Goal: Task Accomplishment & Management: Complete application form

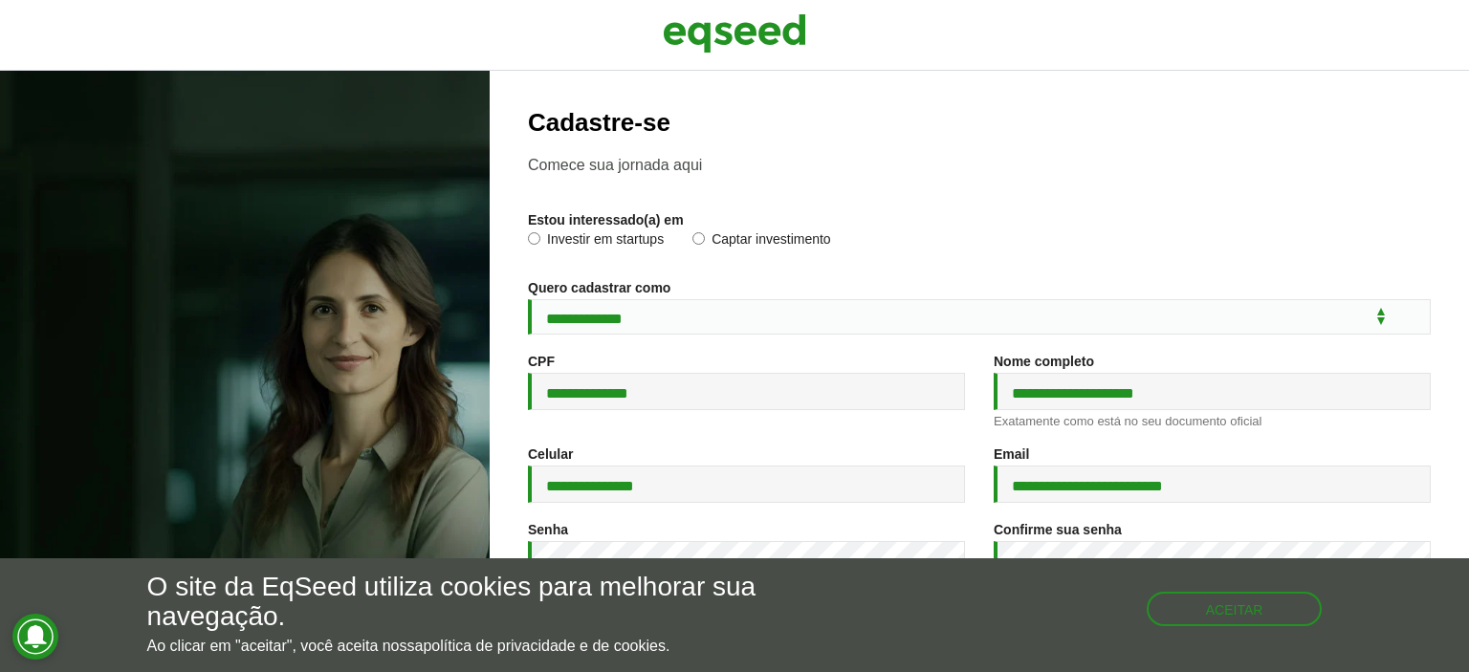
select select "***"
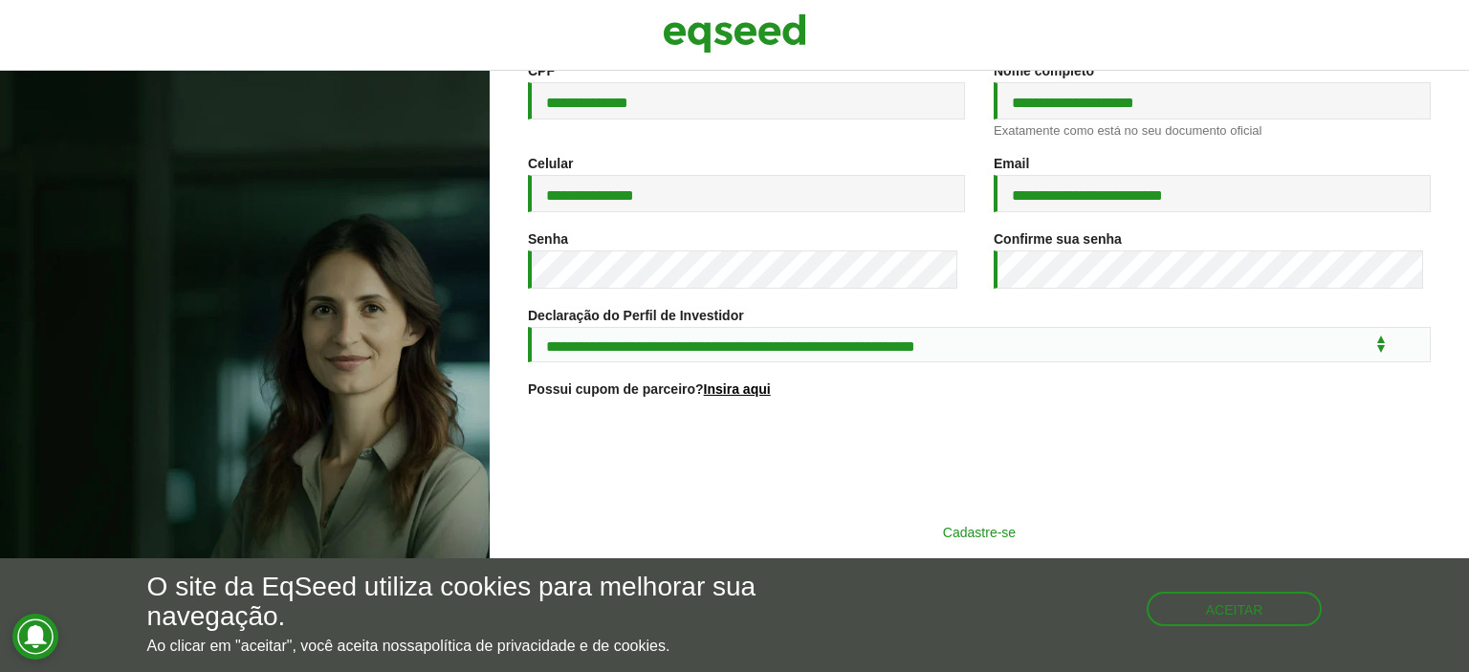
scroll to position [306, 0]
click at [905, 524] on button "Cadastre-se" at bounding box center [979, 532] width 497 height 36
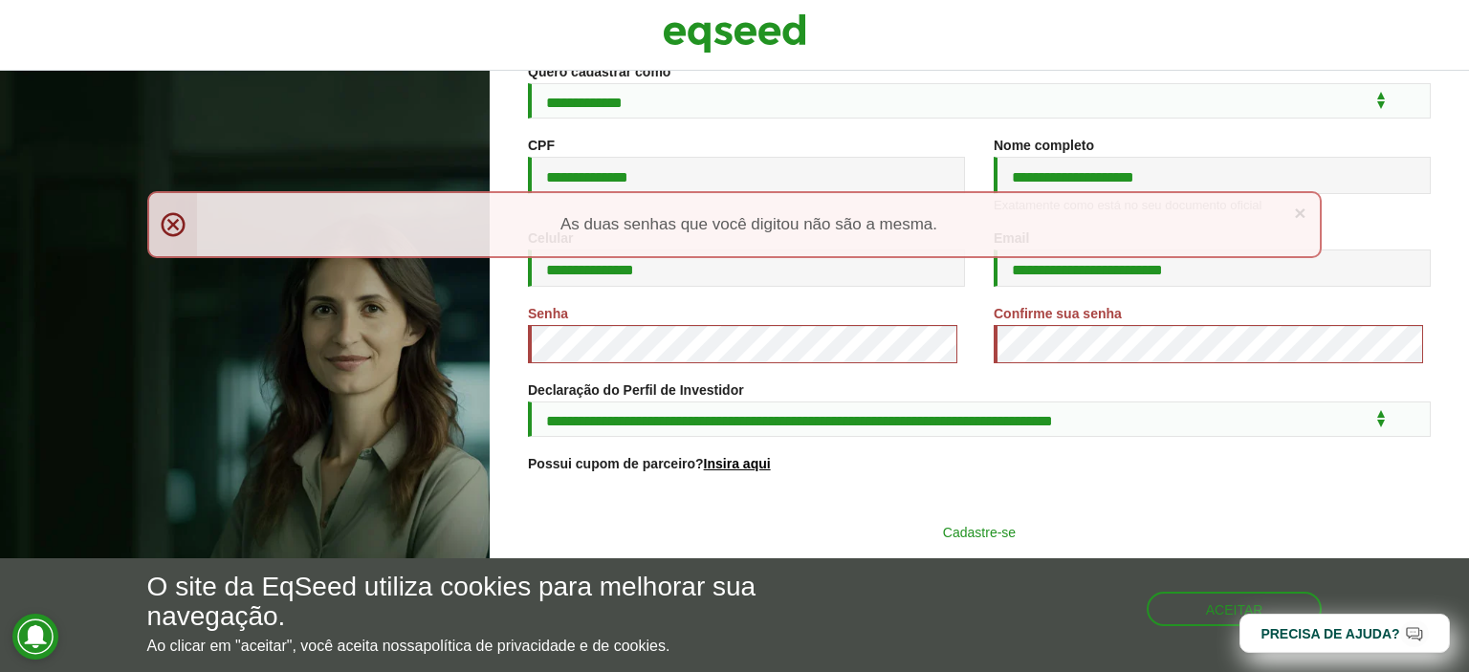
scroll to position [231, 0]
click at [958, 530] on button "Cadastre-se" at bounding box center [979, 532] width 497 height 36
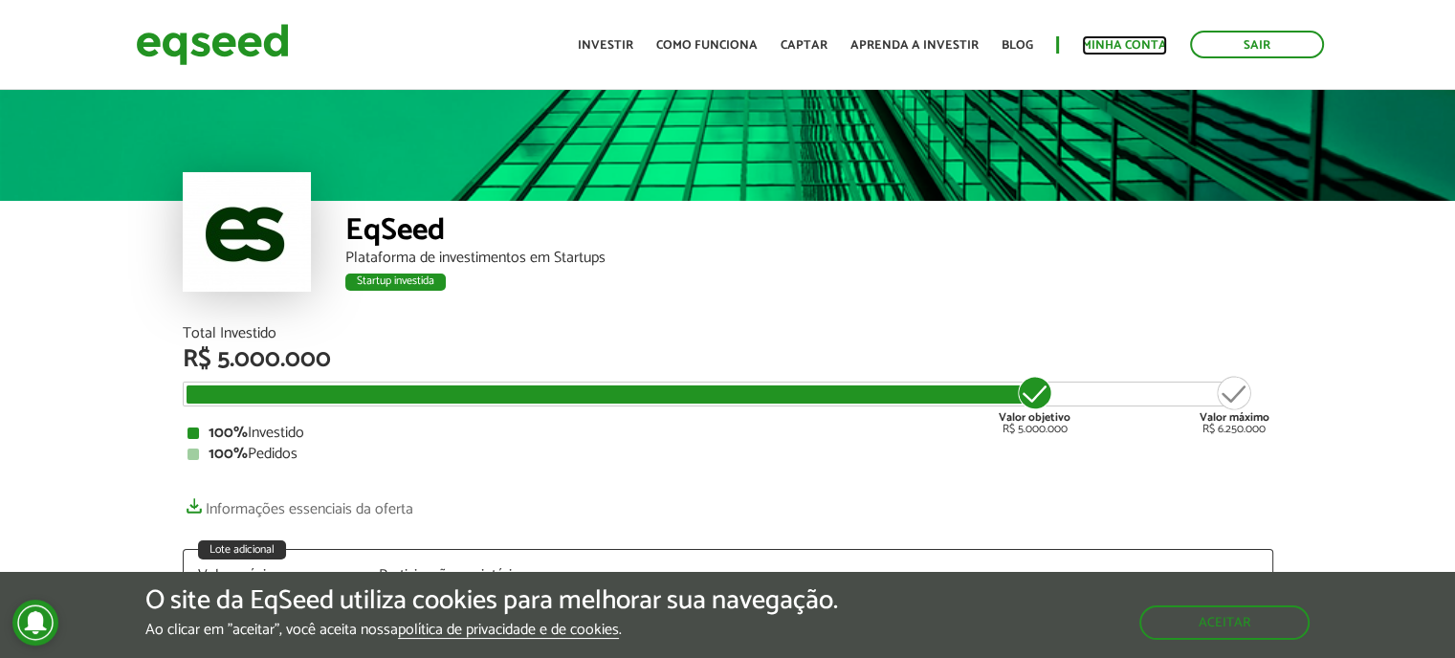
click at [1125, 41] on link "Minha conta" at bounding box center [1124, 45] width 85 height 12
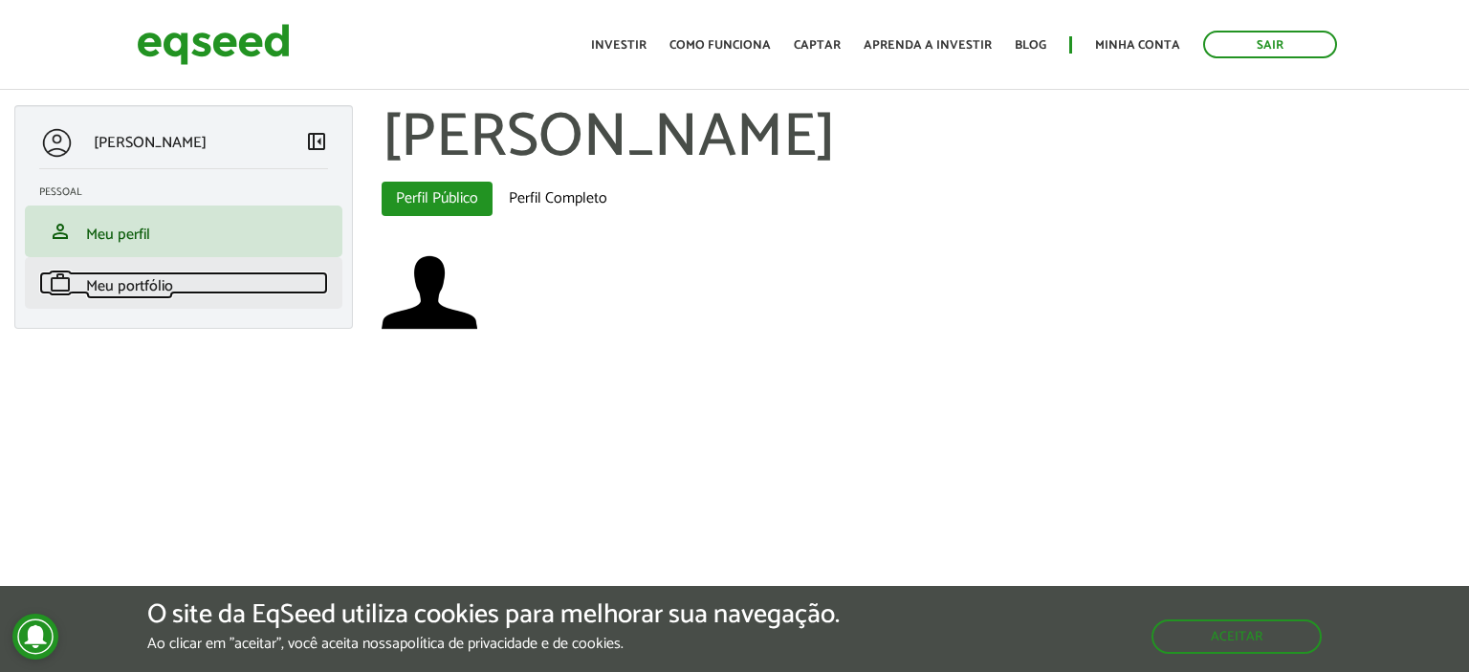
click at [212, 281] on link "work Meu portfólio" at bounding box center [183, 283] width 289 height 23
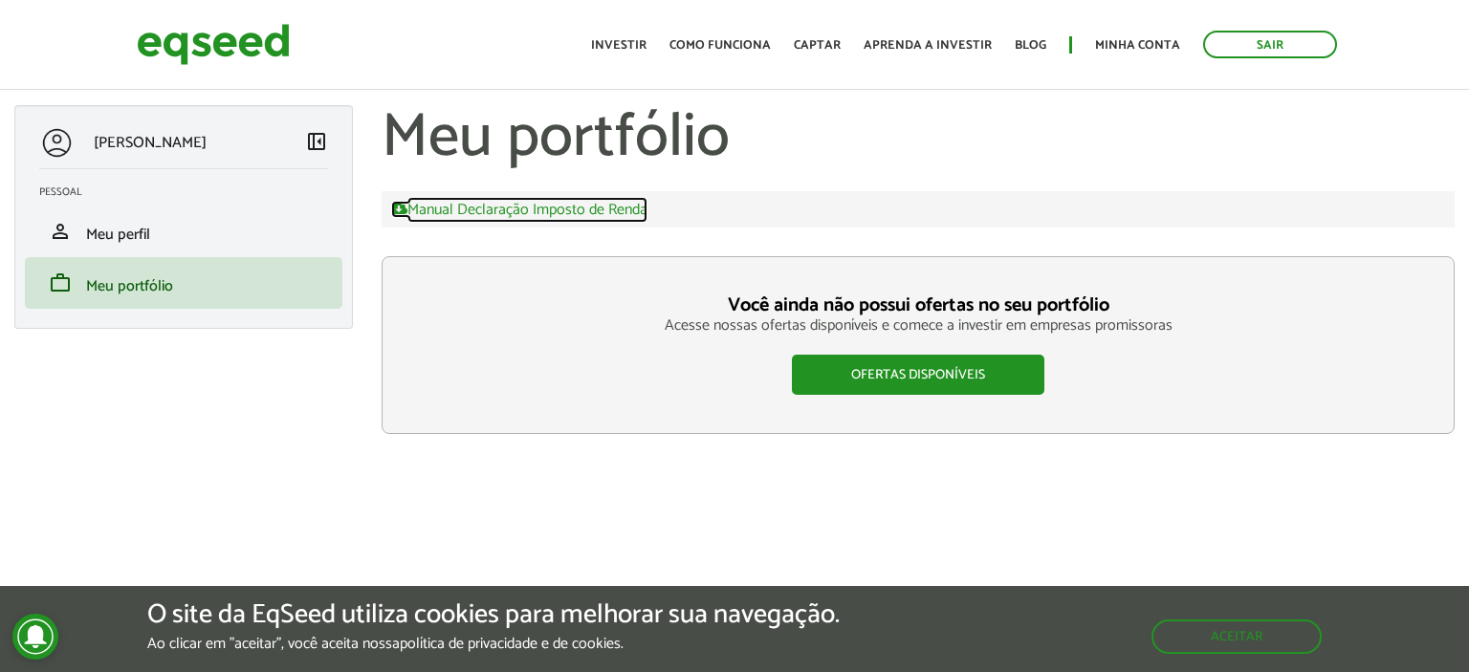
click at [507, 209] on link "Manual Declaração Imposto de Renda" at bounding box center [519, 209] width 256 height 17
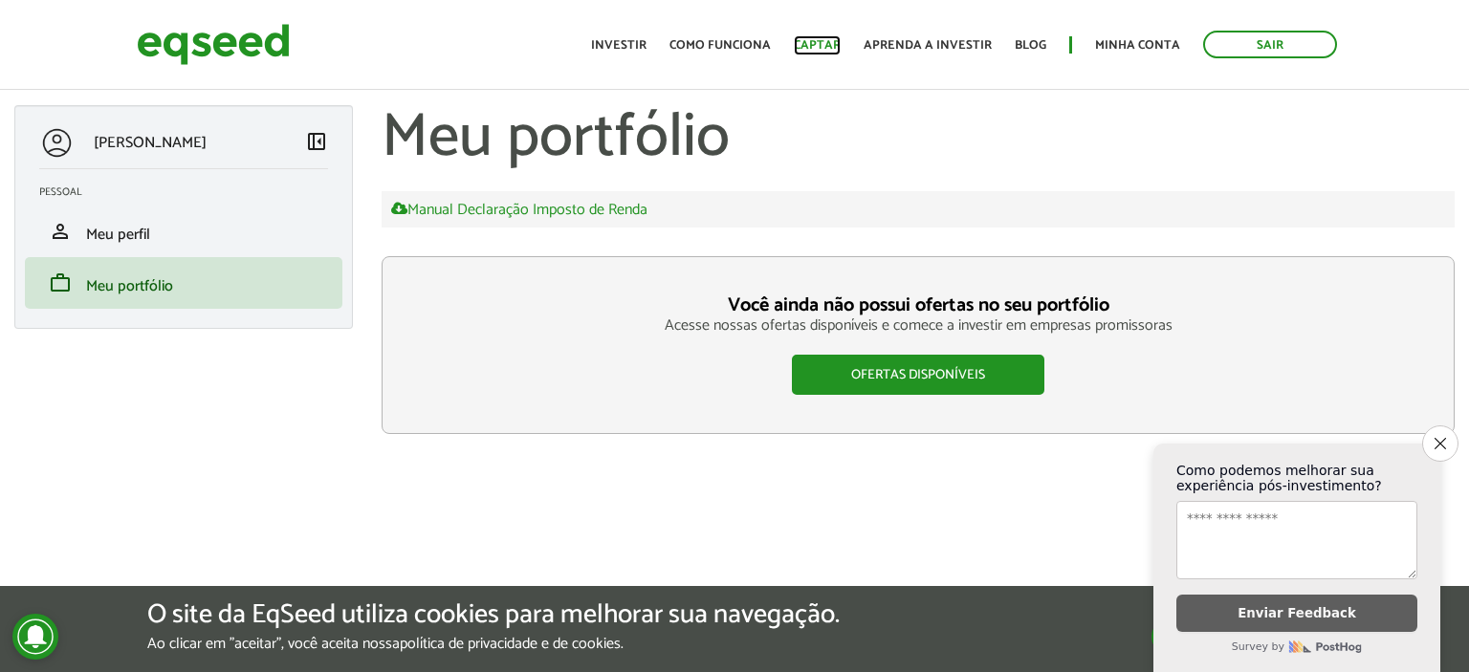
click at [824, 45] on link "Captar" at bounding box center [817, 45] width 47 height 12
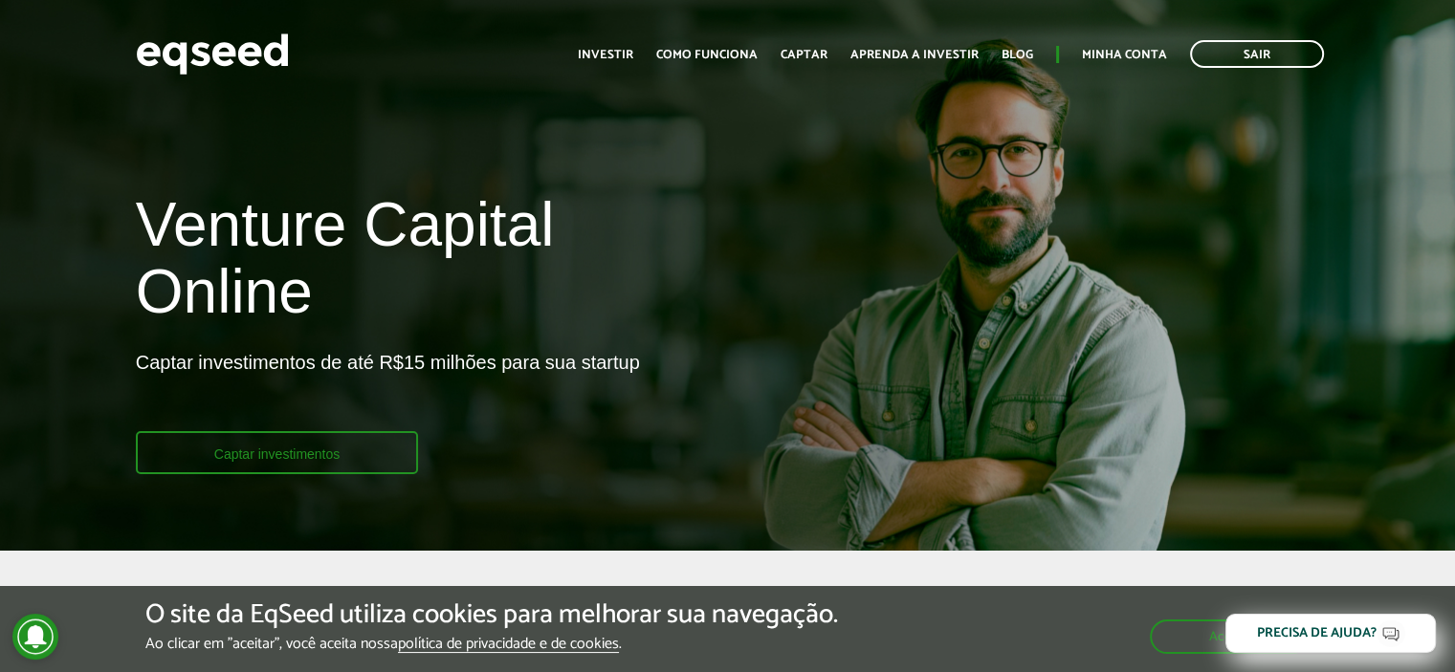
click at [274, 450] on link "Captar investimentos" at bounding box center [277, 452] width 283 height 43
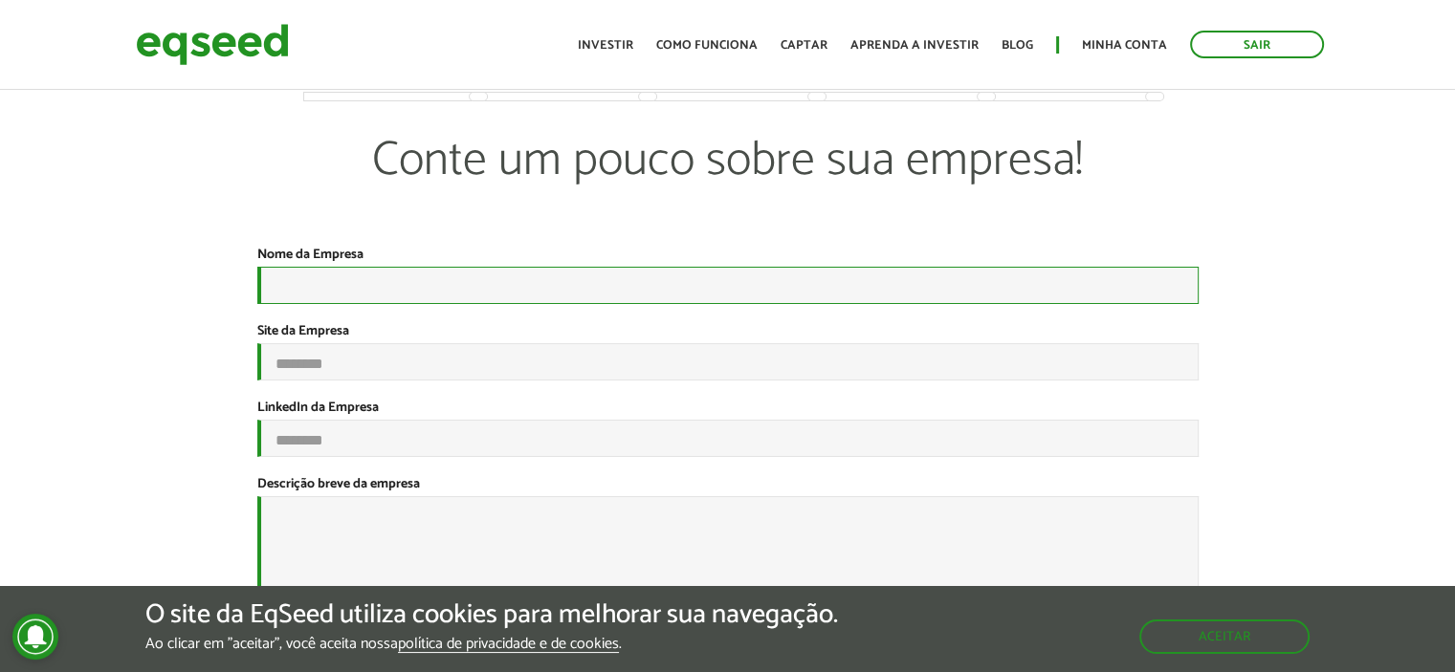
click at [509, 296] on input "Nome da Empresa *" at bounding box center [727, 285] width 941 height 37
click at [421, 290] on input "Nome da Empresa *" at bounding box center [727, 285] width 941 height 37
click at [365, 278] on input "Nome da Empresa *" at bounding box center [727, 285] width 941 height 37
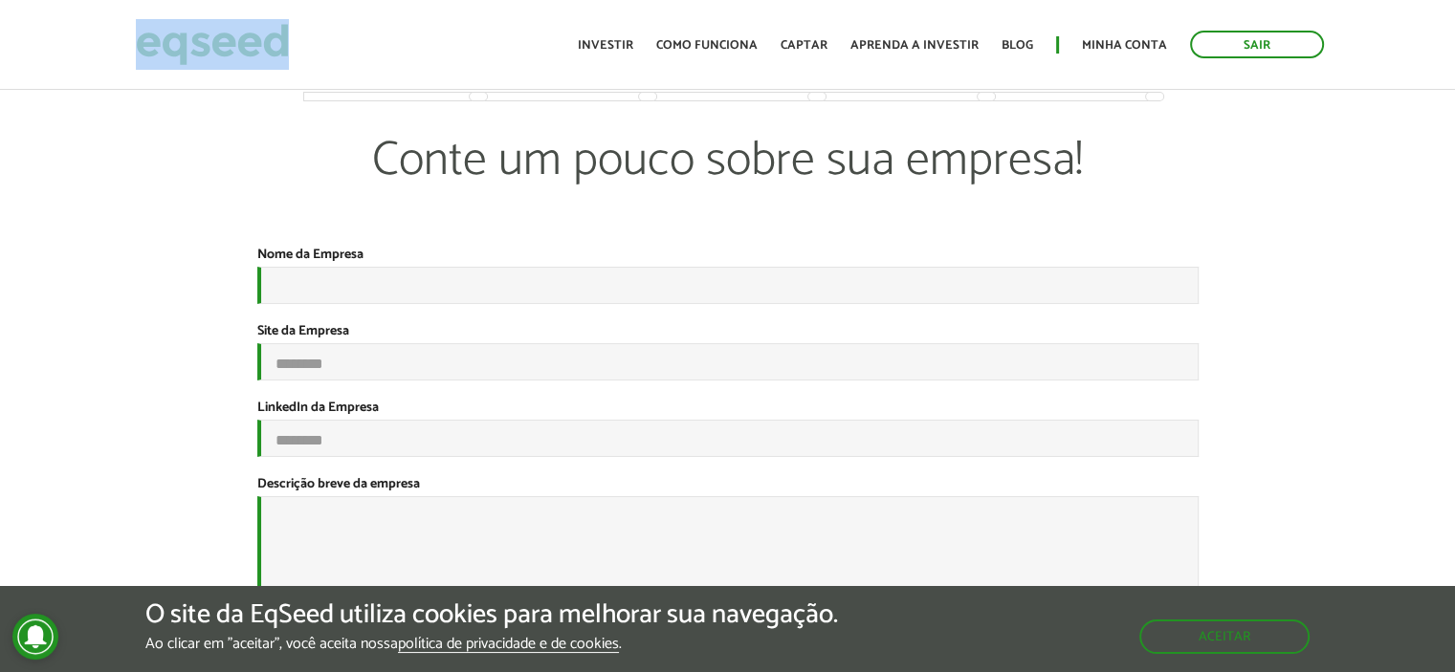
drag, startPoint x: 298, startPoint y: 43, endPoint x: 153, endPoint y: 45, distance: 145.4
click at [153, 45] on div "Sair Toggle navigation Toggle navigation Início Investir Como funciona Captar A…" at bounding box center [727, 44] width 1213 height 51
copy link
